Goal: Transaction & Acquisition: Purchase product/service

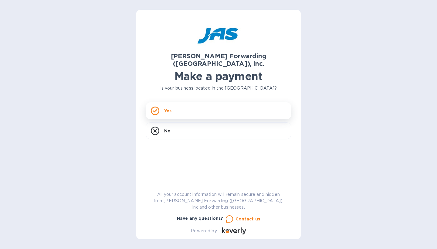
click at [186, 105] on div "Yes" at bounding box center [219, 110] width 146 height 17
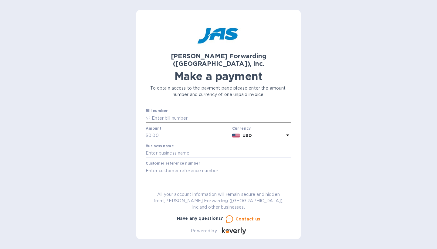
click at [160, 114] on input "text" at bounding box center [221, 118] width 141 height 9
type input "LAX503409550"
click at [158, 131] on input "text" at bounding box center [189, 135] width 81 height 9
drag, startPoint x: 190, startPoint y: 109, endPoint x: 151, endPoint y: 111, distance: 39.2
click at [151, 114] on input "LAX503409550" at bounding box center [221, 118] width 141 height 9
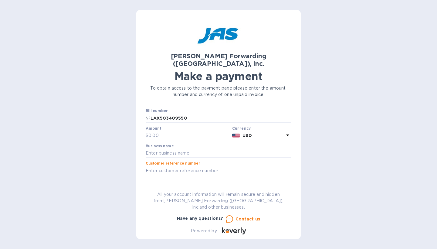
click at [151, 166] on input "text" at bounding box center [219, 170] width 146 height 9
paste input "LAX503409550"
type input "LAX503409550"
click at [154, 149] on input "text" at bounding box center [219, 153] width 146 height 9
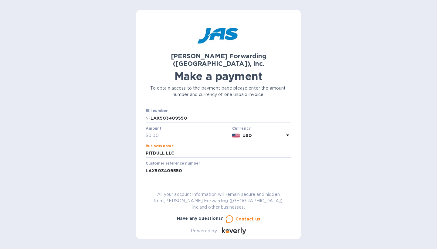
type input "PITBULL LLC"
click at [161, 131] on input "text" at bounding box center [189, 135] width 81 height 9
type input "418.88"
click at [219, 186] on span "Go to payment page" at bounding box center [219, 189] width 136 height 7
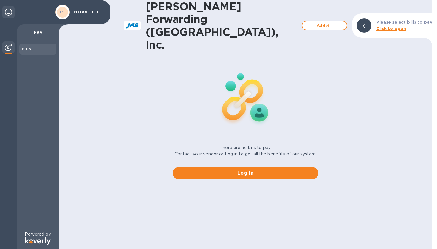
click at [395, 26] on b "Click to open" at bounding box center [392, 28] width 30 height 5
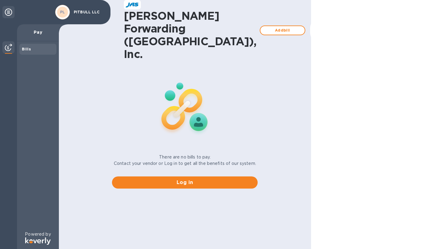
click at [8, 46] on img at bounding box center [8, 47] width 7 height 7
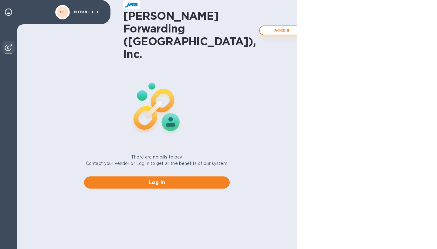
click at [265, 27] on span "Add bill" at bounding box center [282, 30] width 35 height 7
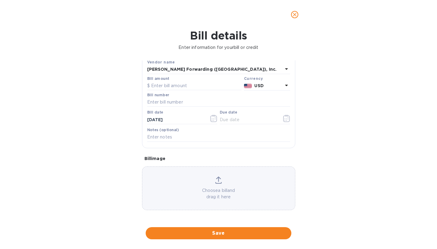
scroll to position [40, 0]
click at [217, 176] on icon at bounding box center [218, 179] width 7 height 7
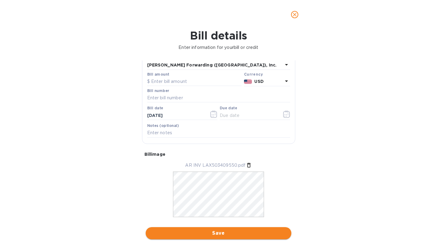
click at [217, 230] on span "Save" at bounding box center [219, 233] width 136 height 7
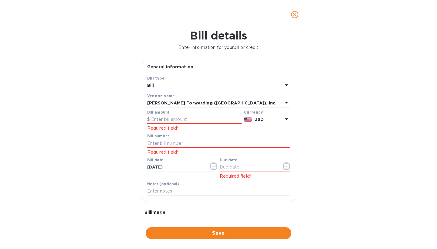
scroll to position [0, 0]
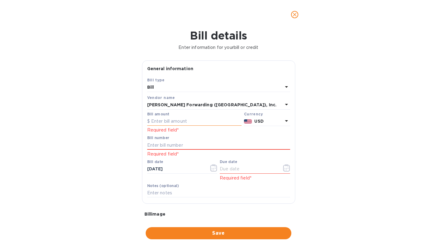
click at [158, 121] on input "text" at bounding box center [194, 121] width 94 height 9
type input "418.88"
click at [169, 147] on input "text" at bounding box center [218, 145] width 143 height 9
click at [285, 86] on icon at bounding box center [286, 87] width 3 height 2
click at [357, 110] on div "Bill details Enter information for your bill or credit General information Save…" at bounding box center [218, 139] width 437 height 220
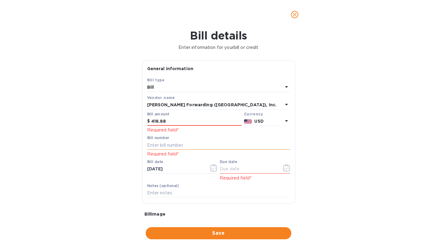
click at [157, 144] on input "text" at bounding box center [218, 145] width 143 height 9
paste input "LAX503409550"
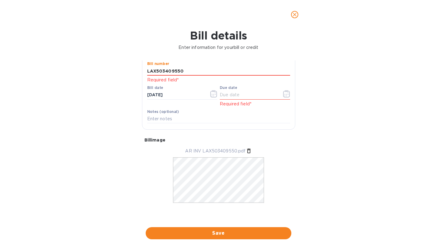
scroll to position [79, 0]
type input "LAX503409550"
click at [228, 91] on input "text" at bounding box center [248, 95] width 57 height 9
click at [286, 90] on icon "button" at bounding box center [286, 93] width 7 height 7
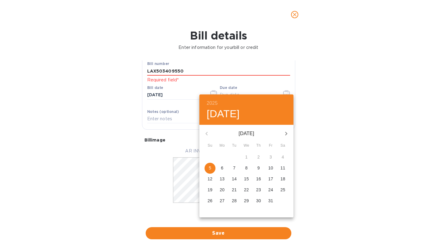
click at [328, 100] on div at bounding box center [218, 124] width 437 height 249
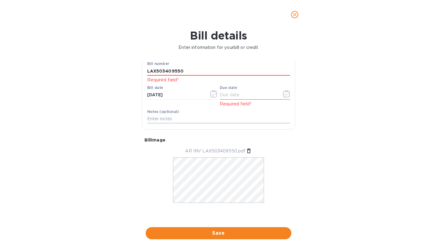
scroll to position [0, 0]
click at [284, 91] on icon "button" at bounding box center [286, 93] width 7 height 7
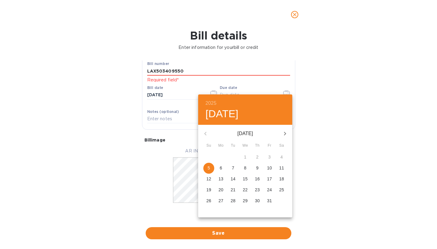
click at [208, 165] on button "5" at bounding box center [208, 168] width 11 height 11
type input "[DATE]"
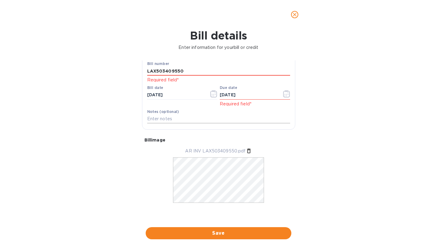
click at [159, 115] on input "text" at bounding box center [218, 119] width 143 height 9
click at [217, 232] on button "Save" at bounding box center [219, 233] width 146 height 12
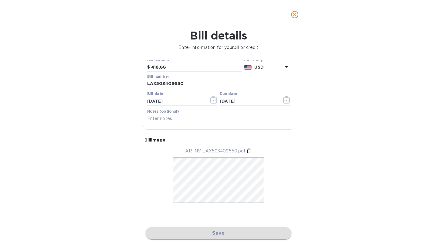
scroll to position [58, 0]
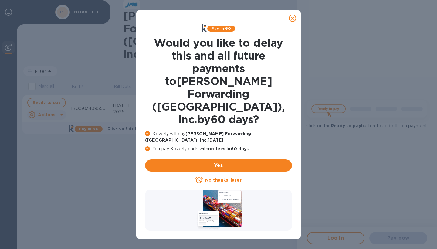
click at [222, 178] on u "No thanks, later" at bounding box center [223, 180] width 36 height 5
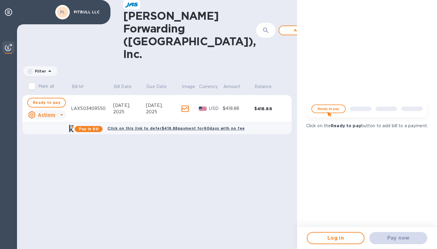
click at [61, 114] on icon at bounding box center [61, 115] width 3 height 2
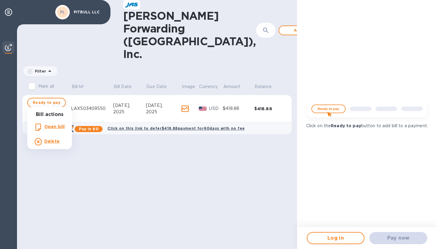
click at [156, 146] on div at bounding box center [218, 124] width 437 height 249
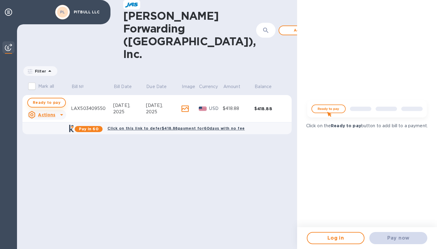
click at [46, 99] on span "Ready to pay" at bounding box center [47, 102] width 28 height 7
checkbox input "true"
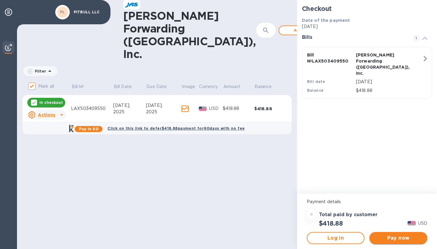
click at [399, 239] on span "Pay now" at bounding box center [398, 237] width 48 height 7
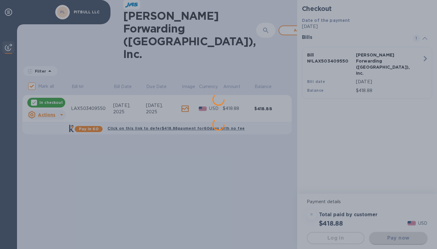
scroll to position [0, 0]
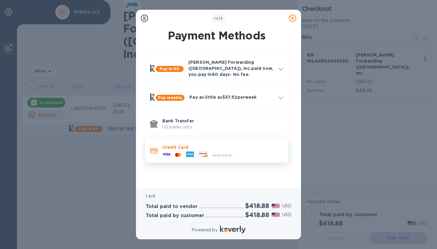
click at [200, 150] on div "and more..." at bounding box center [198, 154] width 77 height 9
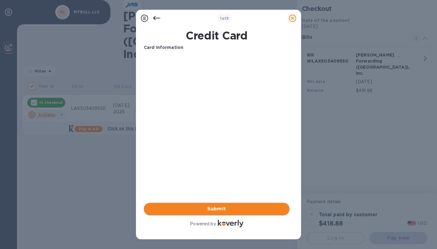
click at [220, 210] on span "Submit" at bounding box center [217, 208] width 136 height 7
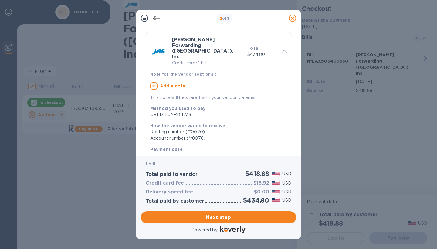
scroll to position [17, 0]
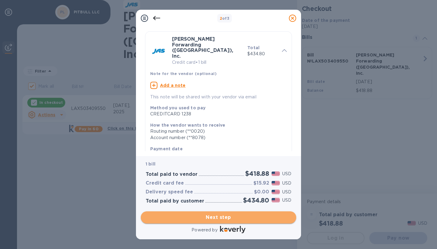
click at [214, 219] on span "Next step" at bounding box center [219, 217] width 146 height 7
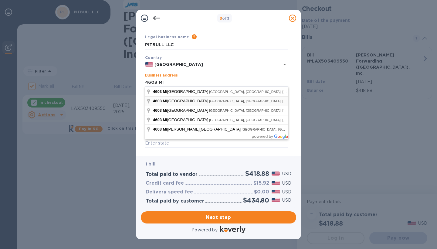
type input "[STREET_ADDRESS]"
type input "[GEOGRAPHIC_DATA]"
type input "CA"
type input "92109"
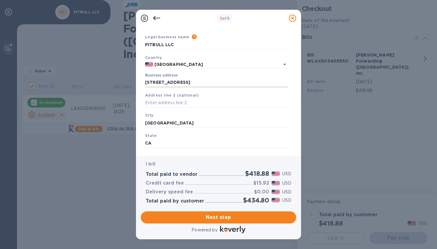
click at [214, 81] on input "[STREET_ADDRESS]" at bounding box center [216, 82] width 143 height 9
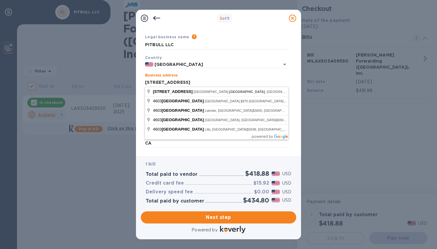
type input "[STREET_ADDRESS]"
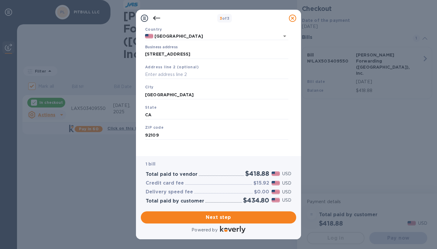
scroll to position [46, 0]
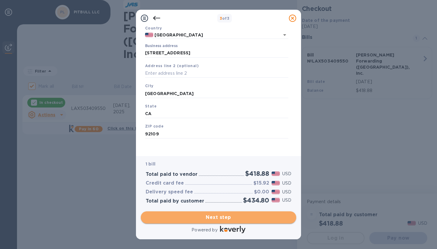
click at [216, 218] on span "Next step" at bounding box center [219, 217] width 146 height 7
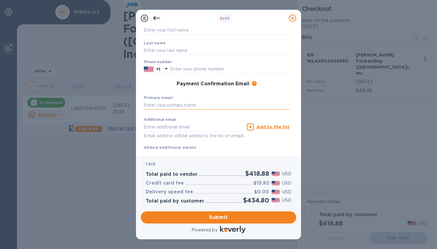
type input "F"
type input "[PERSON_NAME][EMAIL_ADDRESS][DOMAIN_NAME]"
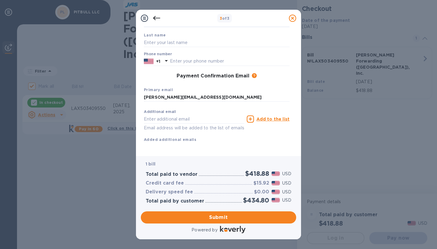
scroll to position [54, 0]
click at [151, 118] on input "text" at bounding box center [194, 119] width 101 height 9
type input "[PERSON_NAME][EMAIL_ADDRESS][PERSON_NAME][PERSON_NAME][DOMAIN_NAME]"
click at [158, 140] on b "Added additional emails" at bounding box center [170, 140] width 53 height 5
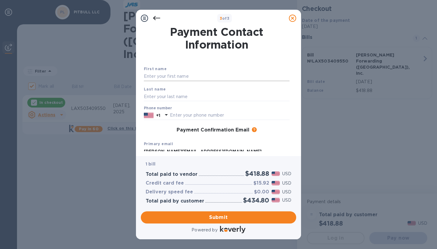
scroll to position [0, 0]
click at [155, 76] on input "text" at bounding box center [217, 76] width 146 height 9
type input "[PERSON_NAME]"
click at [110, 137] on div "3 of 3 Payment Contact Information First name [PERSON_NAME] Last name Phone num…" at bounding box center [218, 124] width 437 height 249
click at [116, 125] on div "3 of 3 Payment Contact Information First name [PERSON_NAME] Last name Phone num…" at bounding box center [218, 124] width 437 height 249
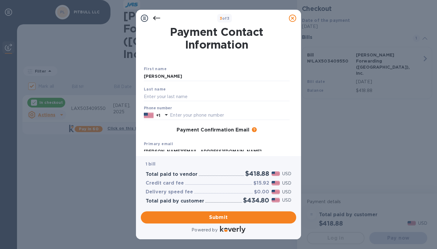
click at [114, 145] on div "3 of 3 Payment Contact Information First name [PERSON_NAME] Last name Phone num…" at bounding box center [218, 124] width 437 height 249
type input "FLACZYNSKI"
click at [183, 114] on input "text" at bounding box center [230, 115] width 120 height 9
click at [167, 115] on icon at bounding box center [166, 115] width 3 height 2
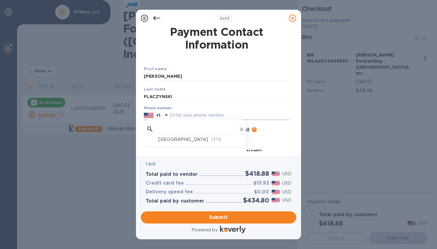
scroll to position [13, 0]
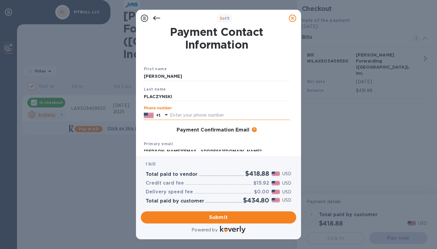
click at [179, 114] on input "text" at bounding box center [230, 115] width 120 height 9
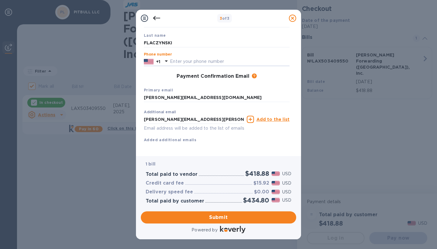
scroll to position [0, 0]
click at [165, 61] on icon at bounding box center [166, 60] width 7 height 7
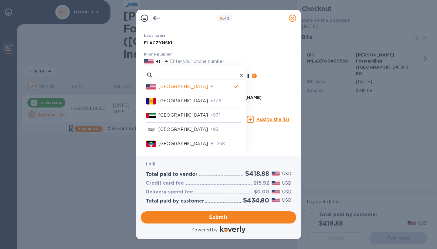
click at [298, 49] on div "Payment Contact Information First name [PERSON_NAME] Last name [PERSON_NAME] Ph…" at bounding box center [218, 91] width 165 height 129
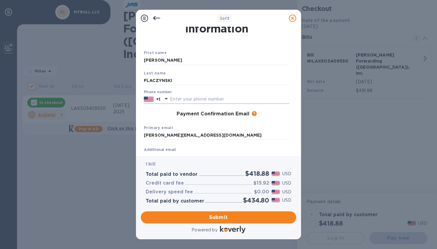
scroll to position [15, 0]
click at [165, 99] on icon at bounding box center [166, 99] width 7 height 7
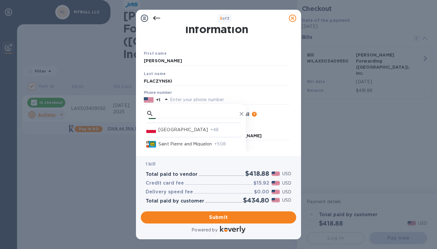
scroll to position [2441, 0]
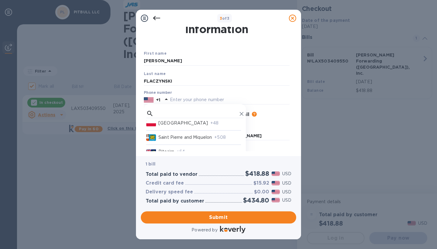
click at [169, 126] on p "[GEOGRAPHIC_DATA]" at bounding box center [184, 123] width 50 height 6
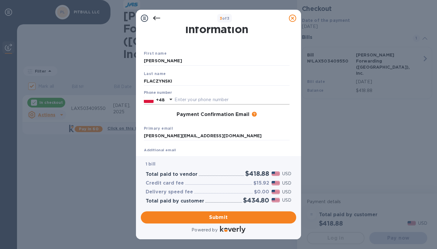
click at [184, 96] on input "text" at bounding box center [232, 99] width 115 height 9
type input "660616320"
click at [152, 135] on input "[PERSON_NAME][EMAIL_ADDRESS][DOMAIN_NAME]" at bounding box center [217, 136] width 146 height 9
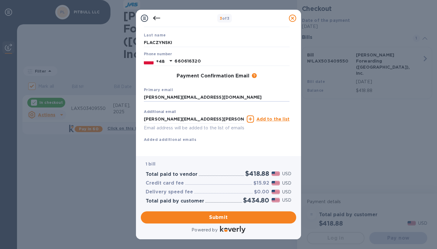
scroll to position [54, 0]
type input "[PERSON_NAME][EMAIL_ADDRESS][DOMAIN_NAME]"
click at [177, 139] on b "Added additional emails" at bounding box center [170, 140] width 53 height 5
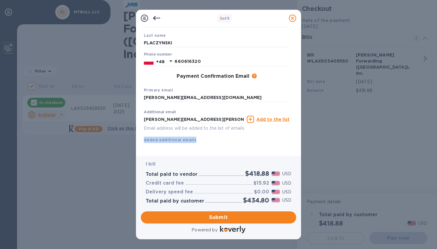
click at [177, 139] on b "Added additional emails" at bounding box center [170, 140] width 53 height 5
click at [222, 135] on div "Additional email [PERSON_NAME][EMAIL_ADDRESS][PERSON_NAME][PERSON_NAME][DOMAIN_…" at bounding box center [217, 125] width 146 height 36
click at [272, 119] on u "Add to the list" at bounding box center [273, 119] width 33 height 5
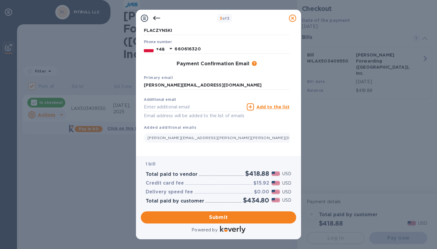
scroll to position [66, 0]
click at [148, 106] on input "text" at bounding box center [194, 107] width 101 height 9
type input "[PERSON_NAME][EMAIL_ADDRESS][PERSON_NAME][DOMAIN_NAME]"
click at [157, 84] on input "[PERSON_NAME][EMAIL_ADDRESS][DOMAIN_NAME]" at bounding box center [217, 85] width 146 height 9
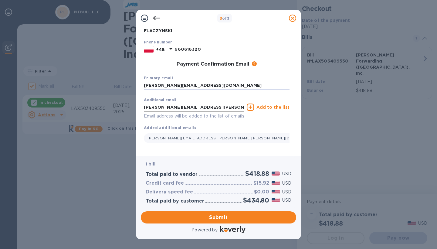
type input "[PERSON_NAME][EMAIL_ADDRESS][DOMAIN_NAME]"
click at [221, 103] on input "[PERSON_NAME][EMAIL_ADDRESS][PERSON_NAME][DOMAIN_NAME]" at bounding box center [194, 107] width 101 height 9
click at [278, 106] on u "Add to the list" at bounding box center [273, 107] width 33 height 5
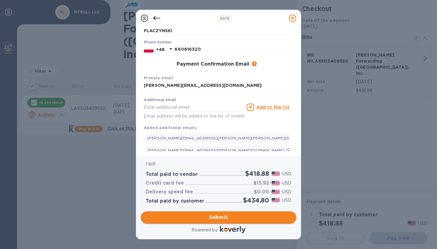
click at [213, 216] on span "Submit" at bounding box center [219, 217] width 146 height 7
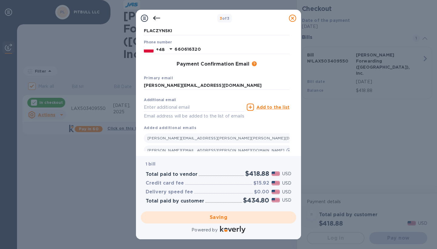
checkbox input "false"
